Goal: Check status: Check status

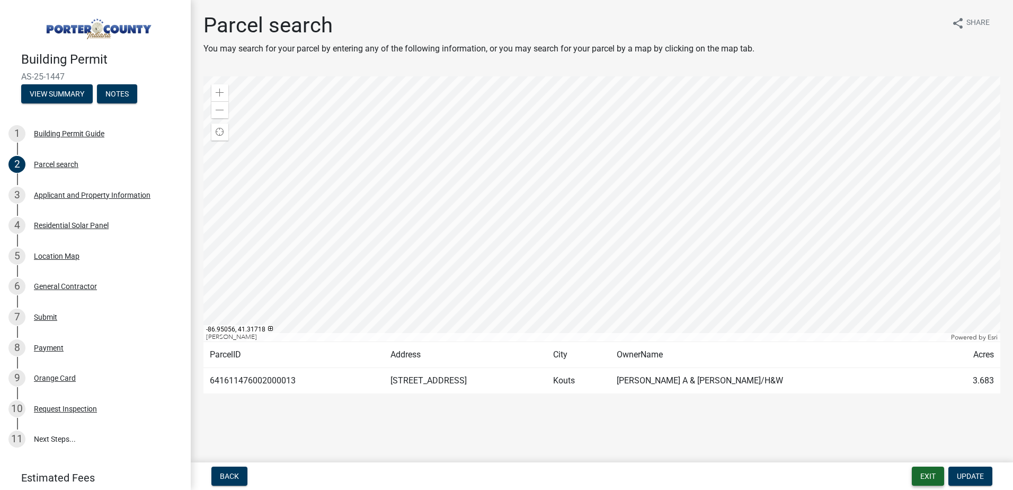
click at [923, 479] on button "Exit" at bounding box center [928, 475] width 32 height 19
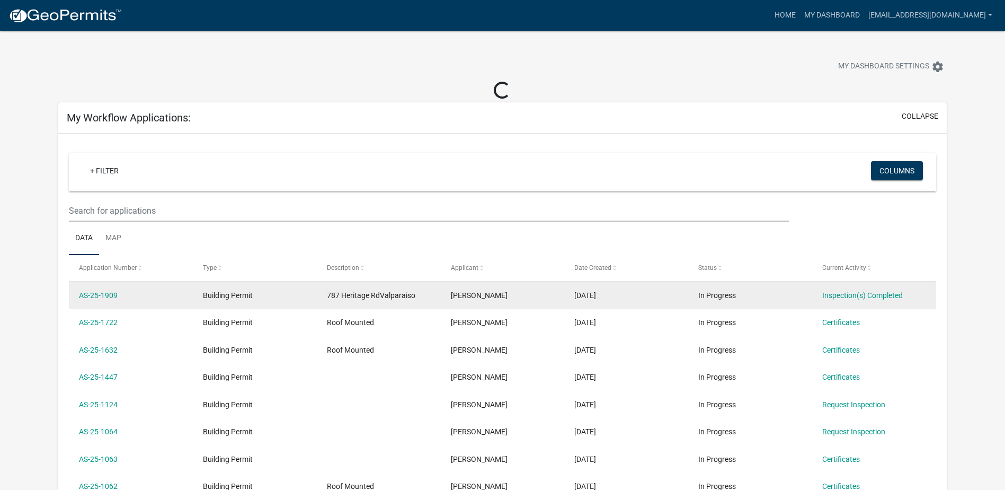
click at [822, 295] on datatable-body-cell "Inspection(s) Completed" at bounding box center [874, 295] width 124 height 28
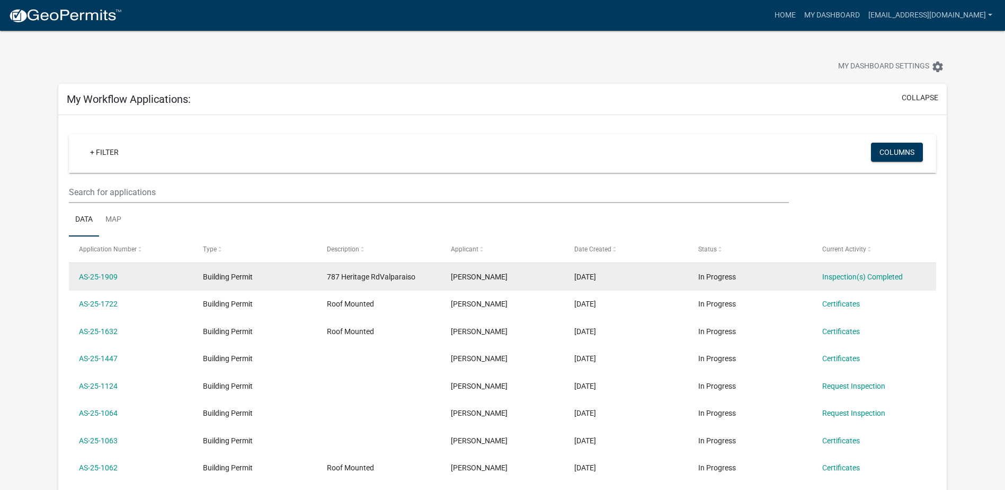
click at [111, 286] on datatable-body-cell "AS-25-1909" at bounding box center [131, 277] width 124 height 28
click at [114, 278] on link "AS-25-1909" at bounding box center [98, 276] width 39 height 8
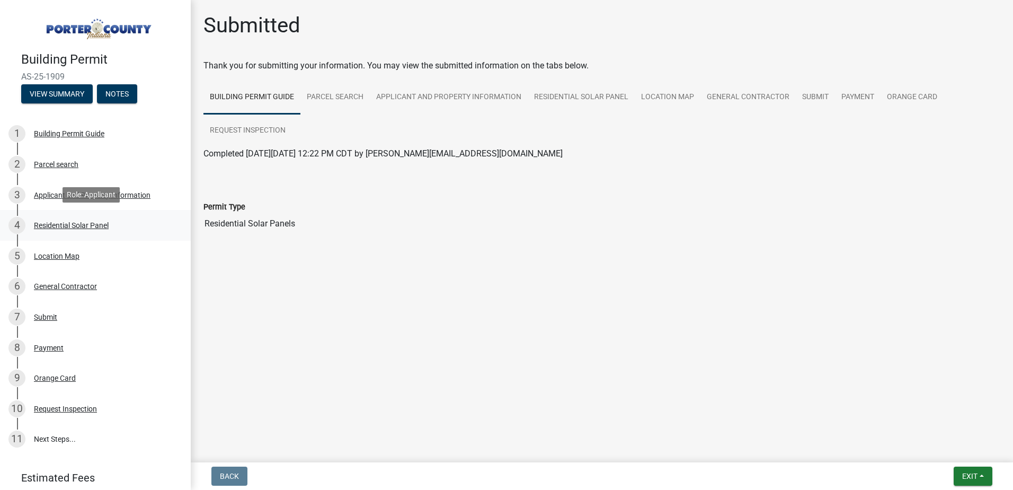
click at [60, 225] on div "Residential Solar Panel" at bounding box center [71, 225] width 75 height 7
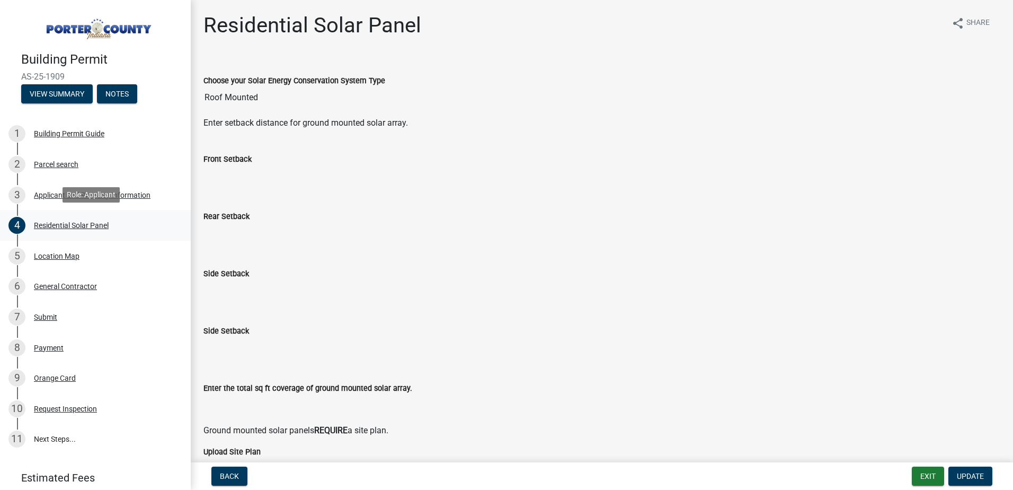
click at [79, 222] on div "Residential Solar Panel" at bounding box center [71, 225] width 75 height 7
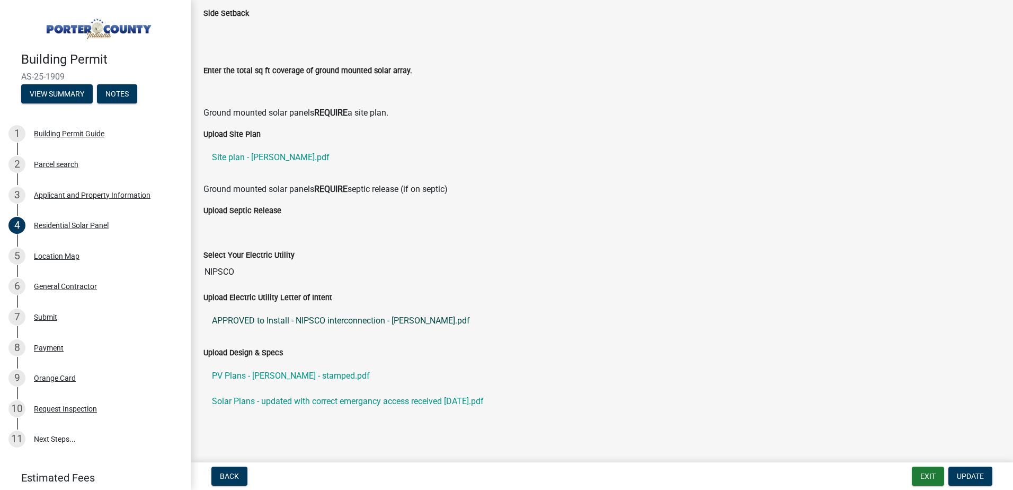
scroll to position [328, 0]
